Goal: Book appointment/travel/reservation

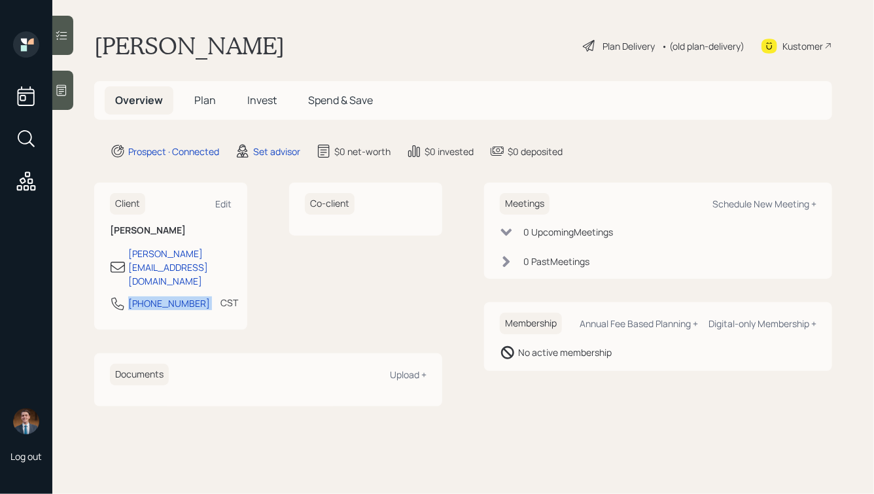
drag, startPoint x: 193, startPoint y: 281, endPoint x: 118, endPoint y: 280, distance: 75.3
click at [118, 296] on div "[PHONE_NUMBER] CST Currently 8:31 AM" at bounding box center [171, 308] width 122 height 24
copy div "[PHONE_NUMBER]"
click at [753, 207] on div "Schedule New Meeting +" at bounding box center [765, 204] width 104 height 12
select select "round-[PERSON_NAME]"
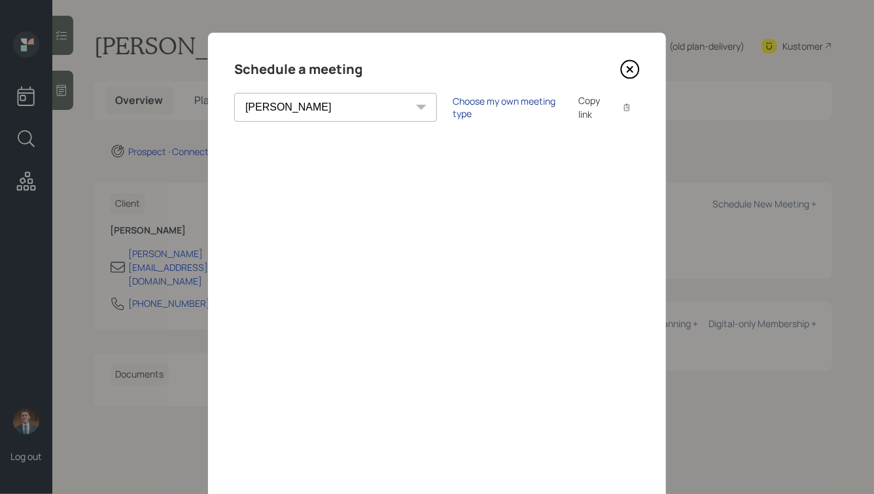
click at [453, 112] on div "Choose my own meeting type" at bounding box center [508, 107] width 110 height 25
click at [630, 70] on icon at bounding box center [630, 69] width 5 height 5
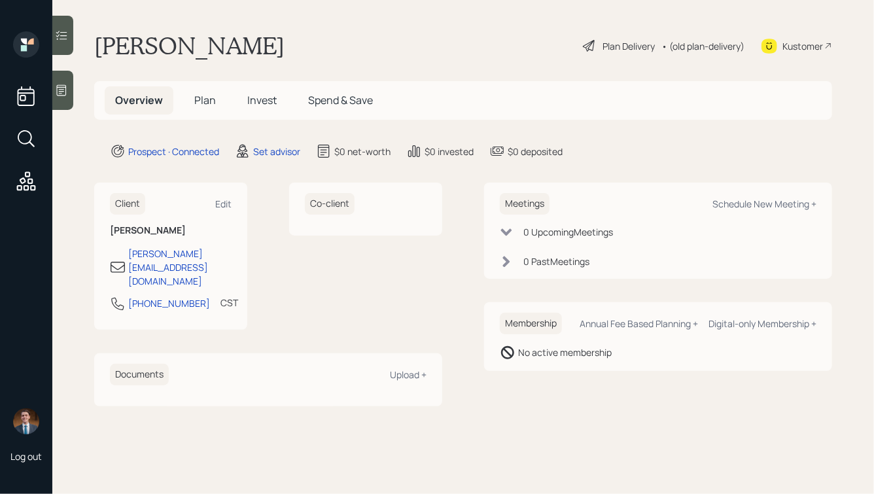
click at [313, 52] on div "[PERSON_NAME] Plan Delivery • (old plan-delivery) Kustomer" at bounding box center [463, 45] width 738 height 29
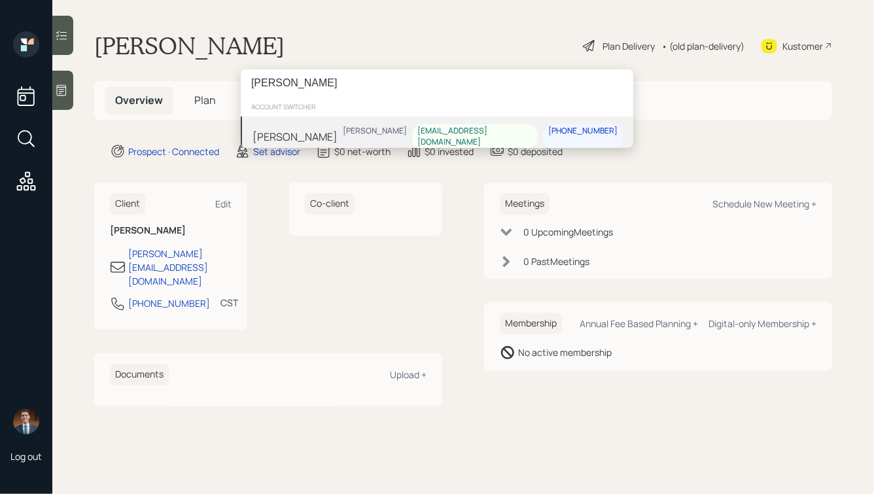
type input "[PERSON_NAME]"
click at [306, 128] on div "[PERSON_NAME]" at bounding box center [295, 136] width 85 height 16
